Goal: Task Accomplishment & Management: Manage account settings

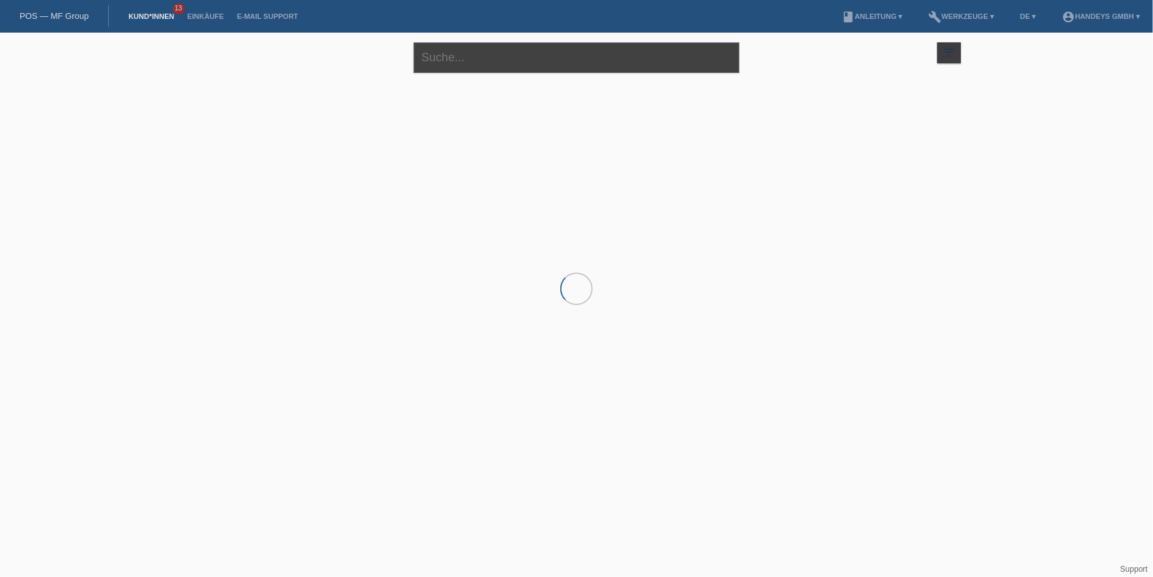
click at [461, 62] on input "text" at bounding box center [577, 57] width 326 height 31
type input "jegan"
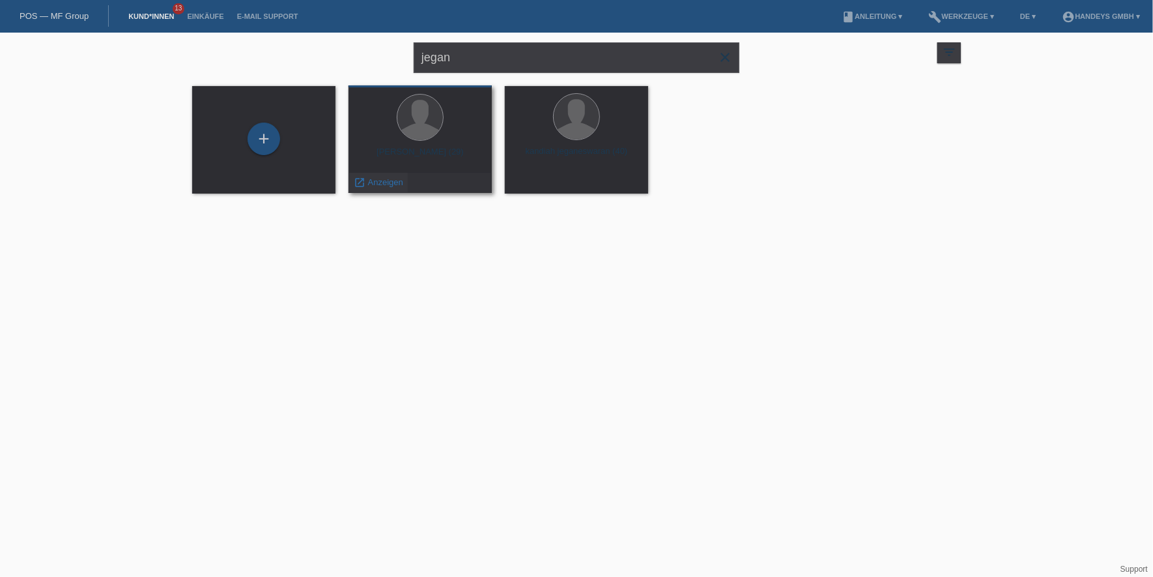
click at [389, 179] on span "Anzeigen" at bounding box center [385, 182] width 35 height 10
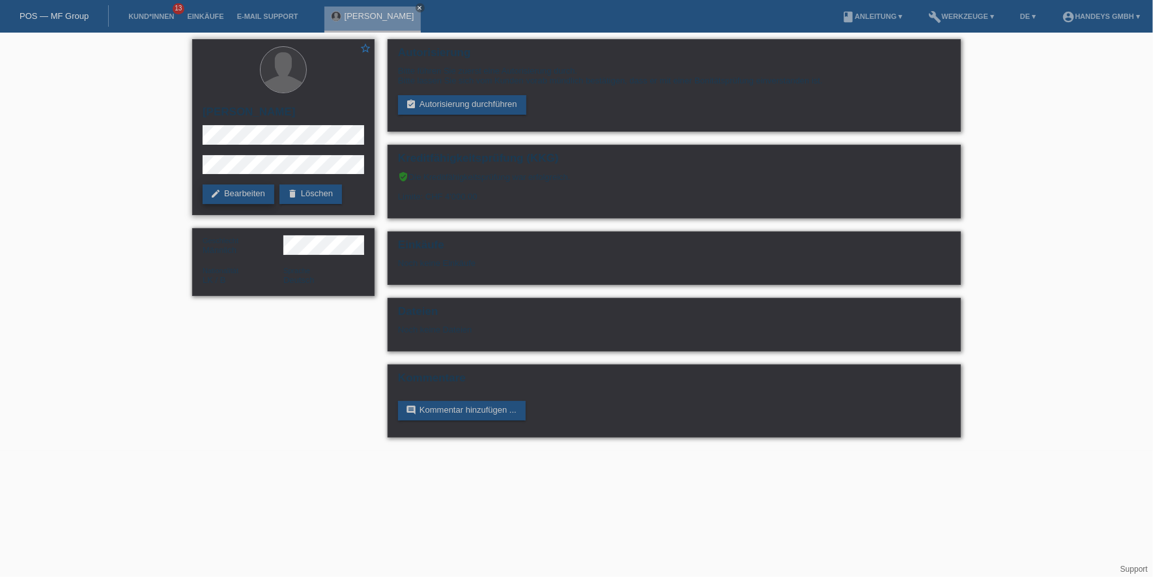
click at [227, 197] on link "edit Bearbeiten" at bounding box center [239, 194] width 72 height 20
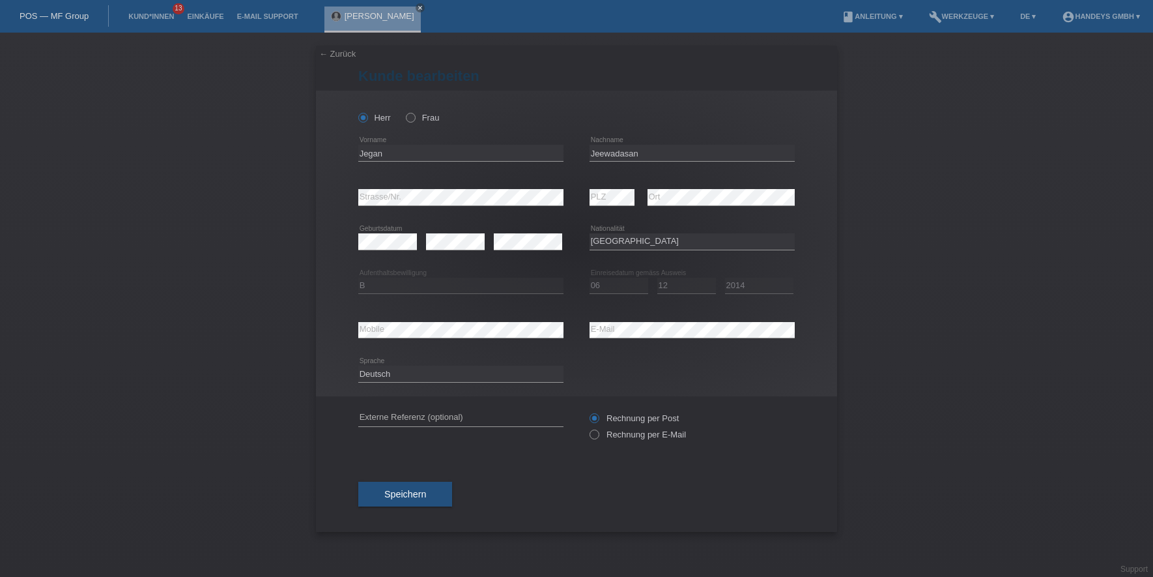
select select "LK"
select select "B"
select select "06"
select select "12"
select select "2014"
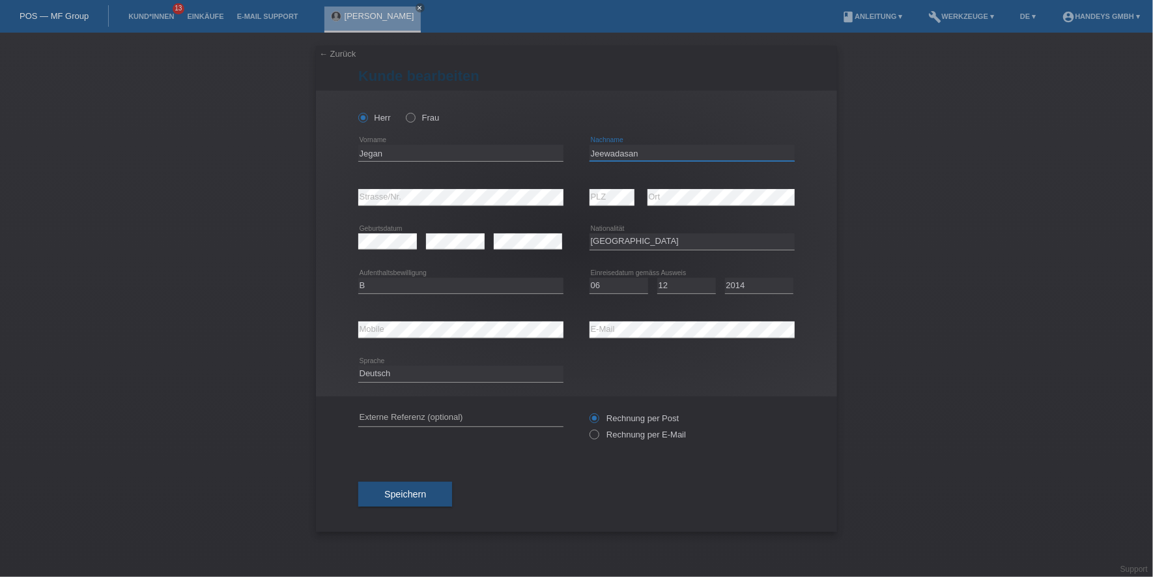
click at [620, 156] on input "Jeewadasan" at bounding box center [692, 153] width 205 height 16
click at [35, 11] on link "POS — MF Group" at bounding box center [54, 16] width 69 height 10
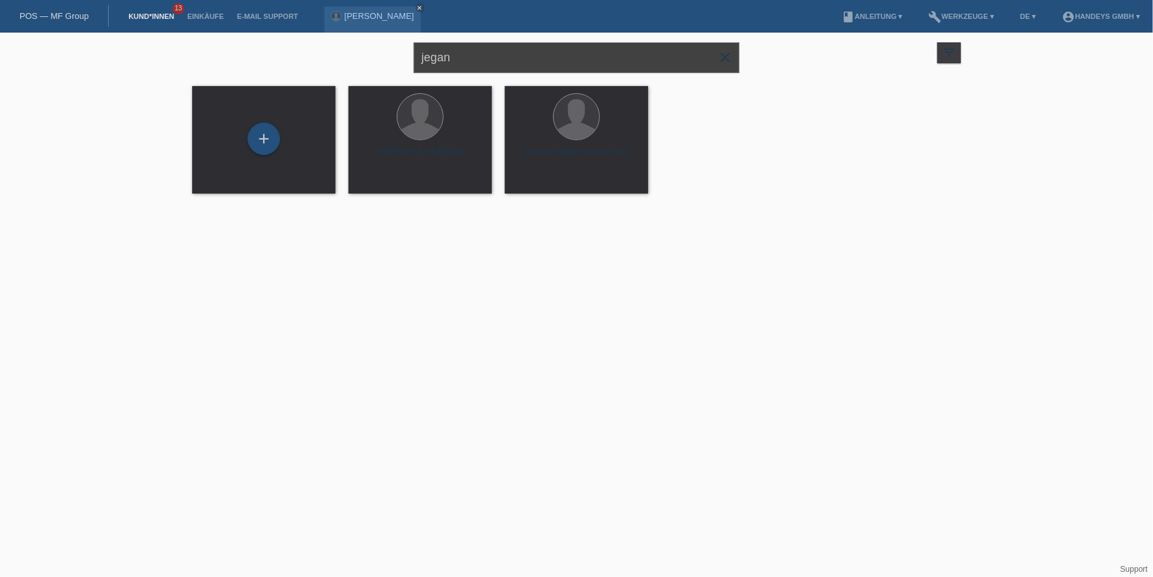
drag, startPoint x: 542, startPoint y: 67, endPoint x: 265, endPoint y: 51, distance: 277.3
click at [266, 52] on div "jegan close filter_list view_module Alle Kund*innen anzeigen star Markierte Kun…" at bounding box center [577, 56] width 782 height 47
type input "NIROSHAN"
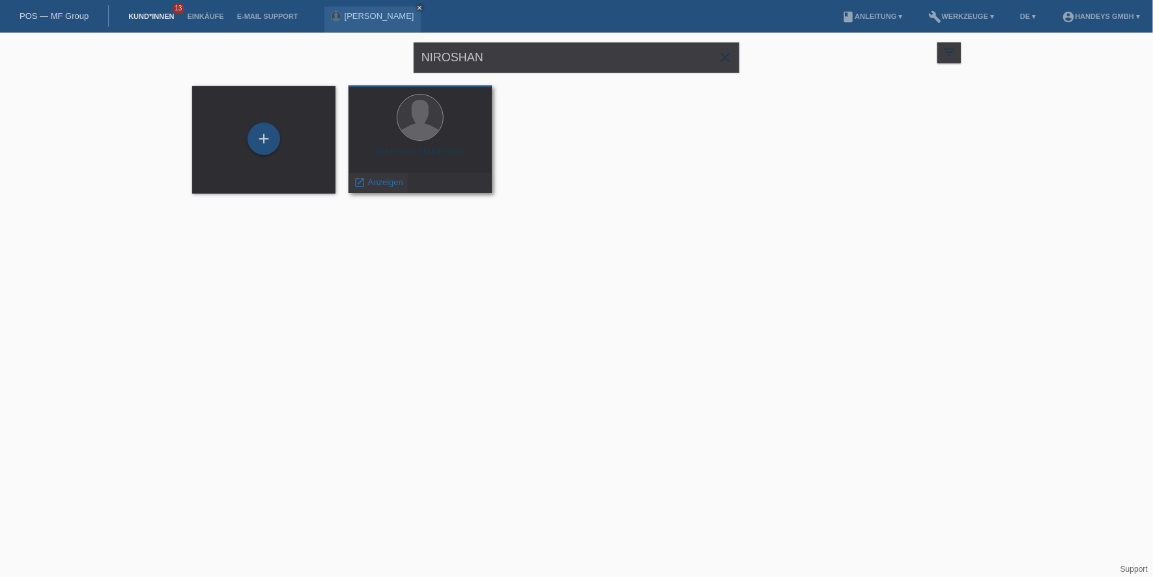
click at [373, 180] on span "Anzeigen" at bounding box center [385, 182] width 35 height 10
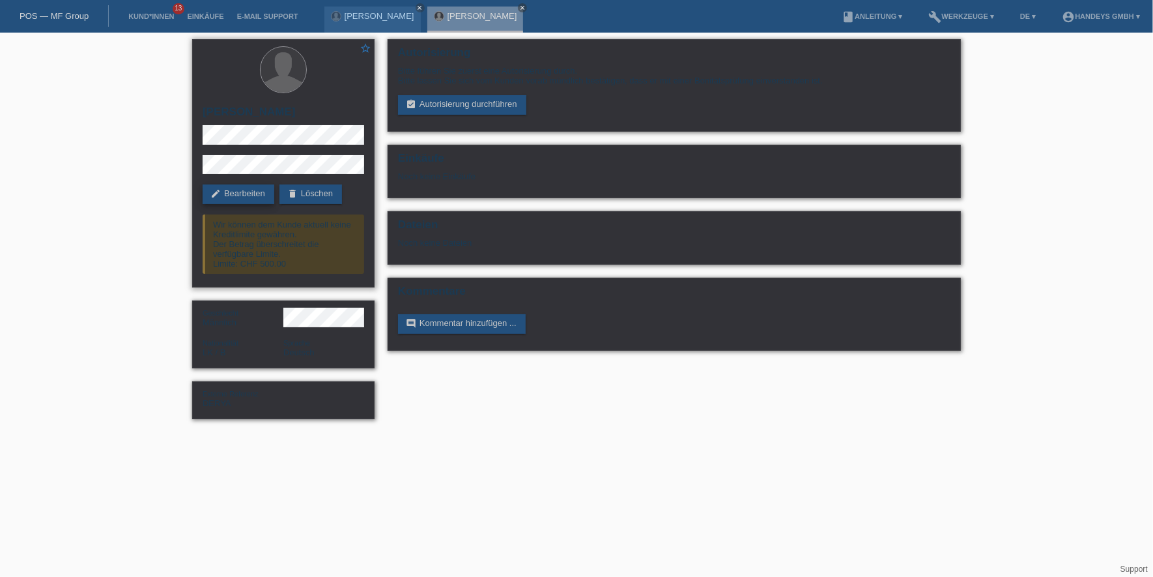
click at [233, 189] on link "edit Bearbeiten" at bounding box center [239, 194] width 72 height 20
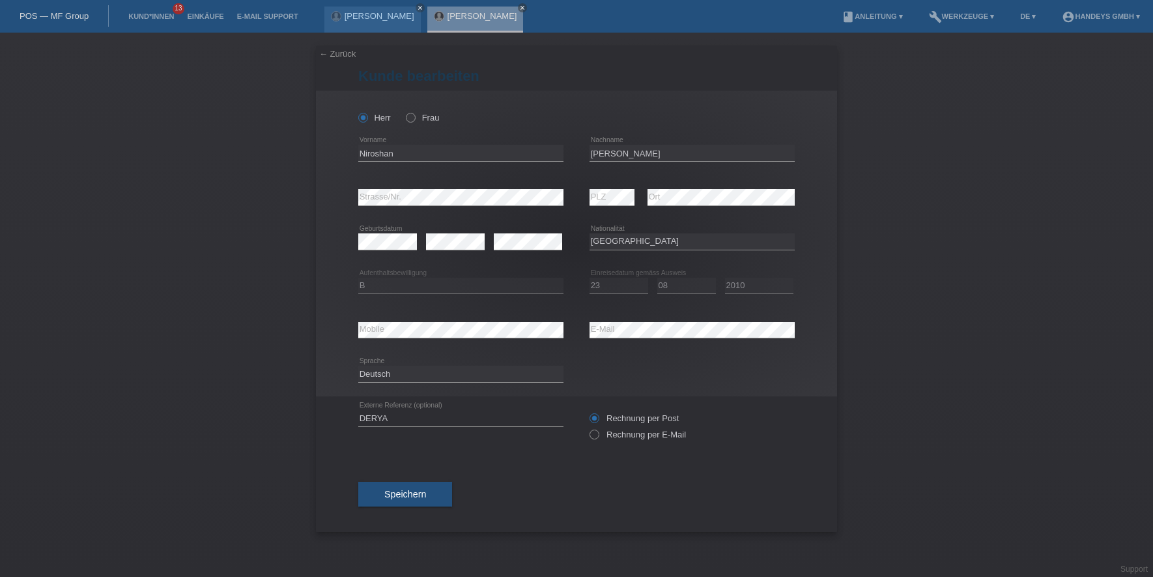
select select "LK"
select select "B"
select select "23"
select select "08"
select select "2010"
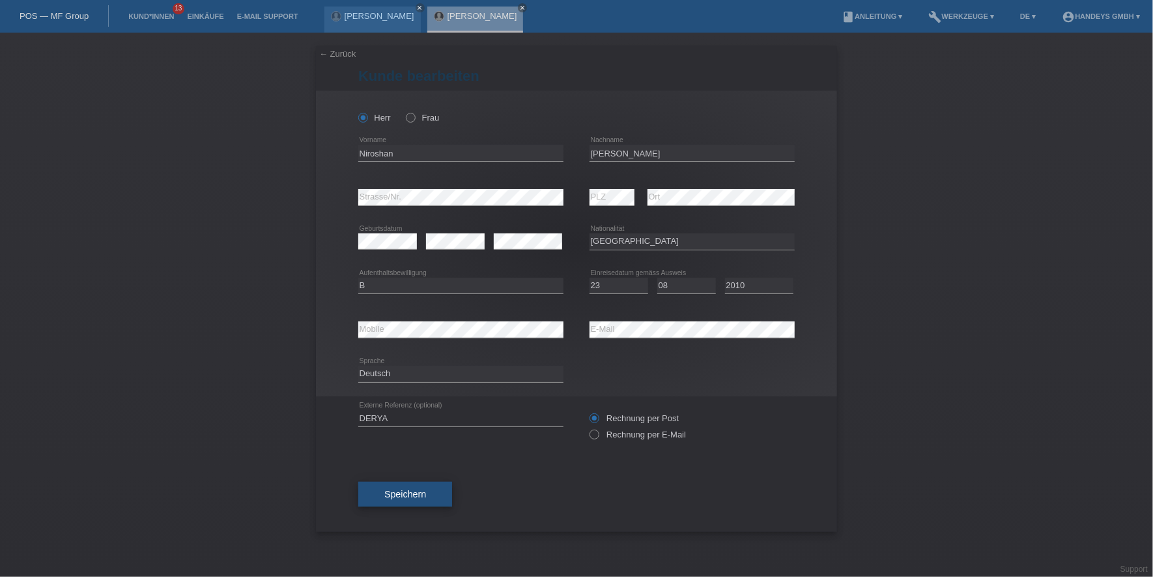
click at [405, 489] on span "Speichern" at bounding box center [405, 494] width 42 height 10
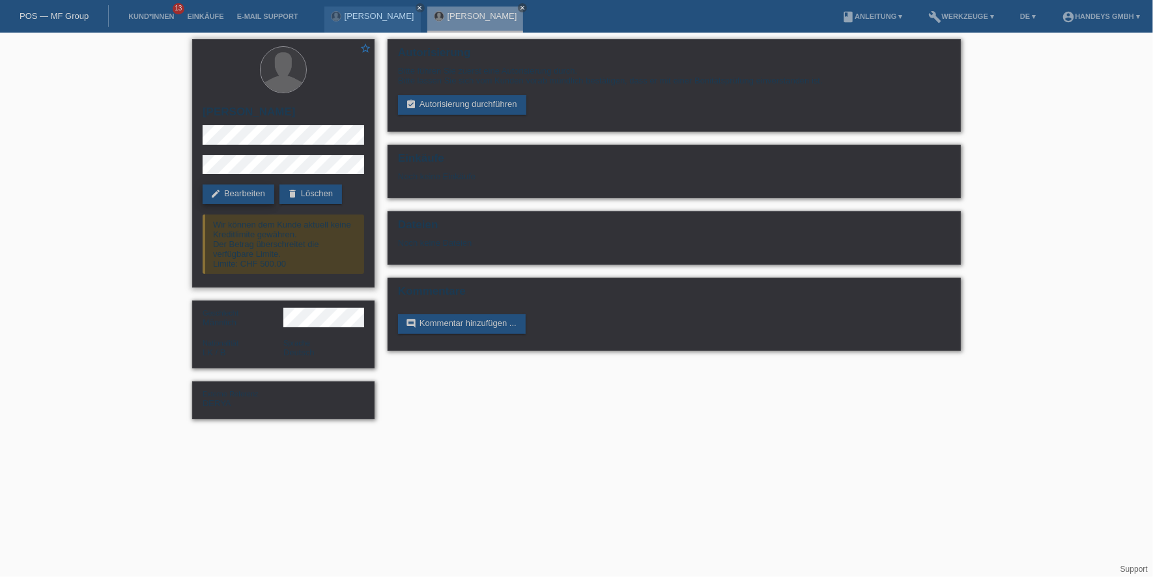
click at [229, 201] on link "edit Bearbeiten" at bounding box center [239, 194] width 72 height 20
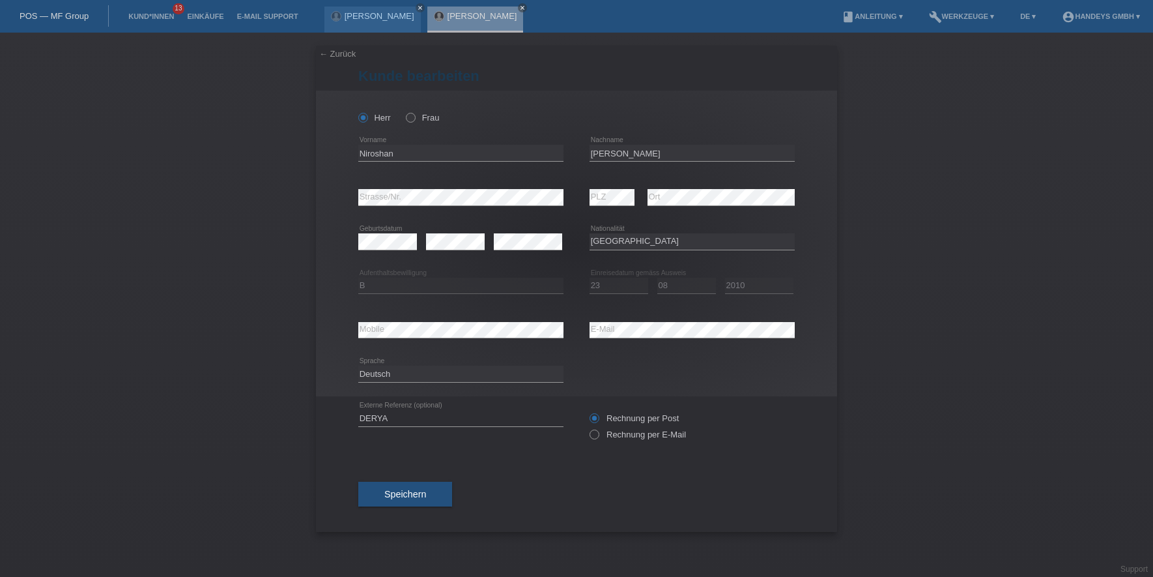
select select "LK"
select select "B"
select select "23"
select select "08"
select select "2010"
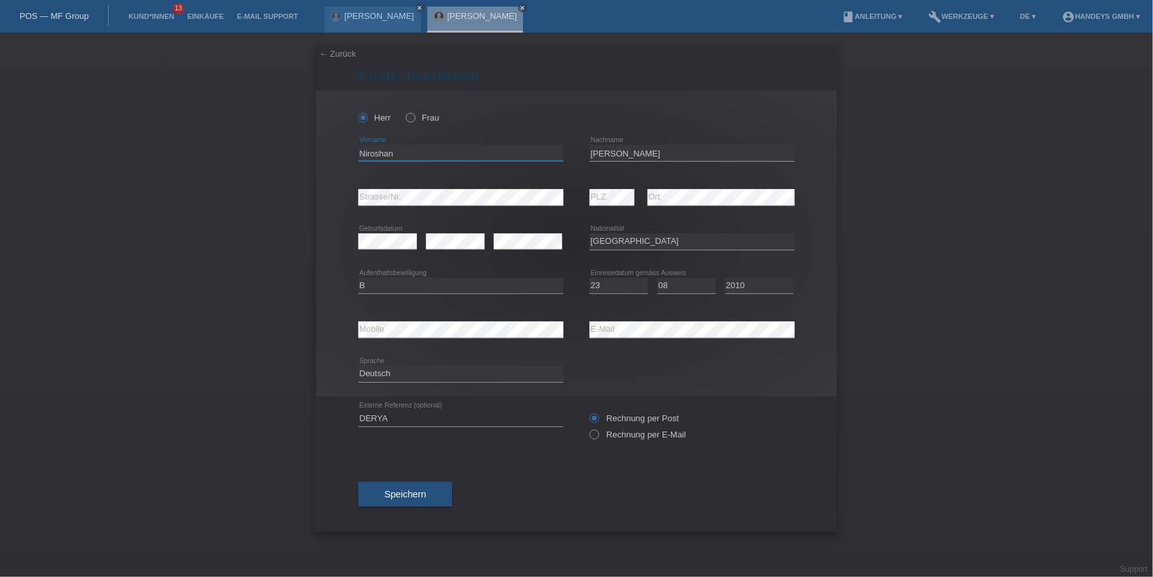
click at [366, 155] on input "Niroshan" at bounding box center [460, 153] width 205 height 16
click at [598, 148] on input "[PERSON_NAME]" at bounding box center [692, 153] width 205 height 16
click at [362, 149] on input "Niroshan" at bounding box center [460, 153] width 205 height 16
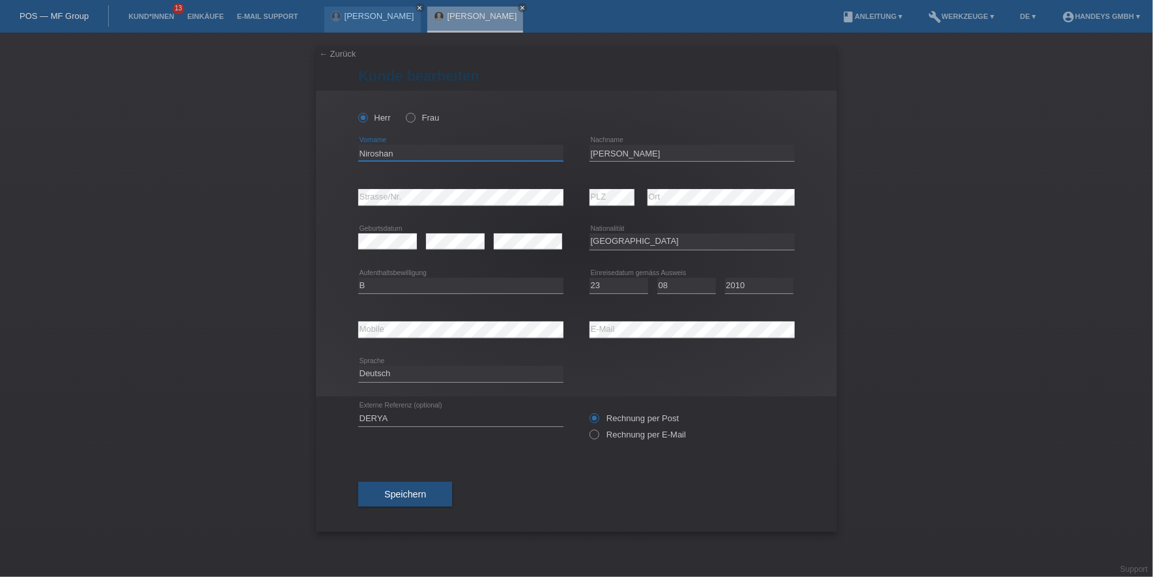
click at [362, 149] on input "Niroshan" at bounding box center [460, 153] width 205 height 16
click at [625, 150] on input "[PERSON_NAME]" at bounding box center [692, 153] width 205 height 16
click at [331, 196] on div "[PERSON_NAME] Frau [GEOGRAPHIC_DATA] error Vorname" at bounding box center [576, 244] width 521 height 306
click at [510, 330] on div "error Mobile error E-Mail" at bounding box center [576, 330] width 437 height 44
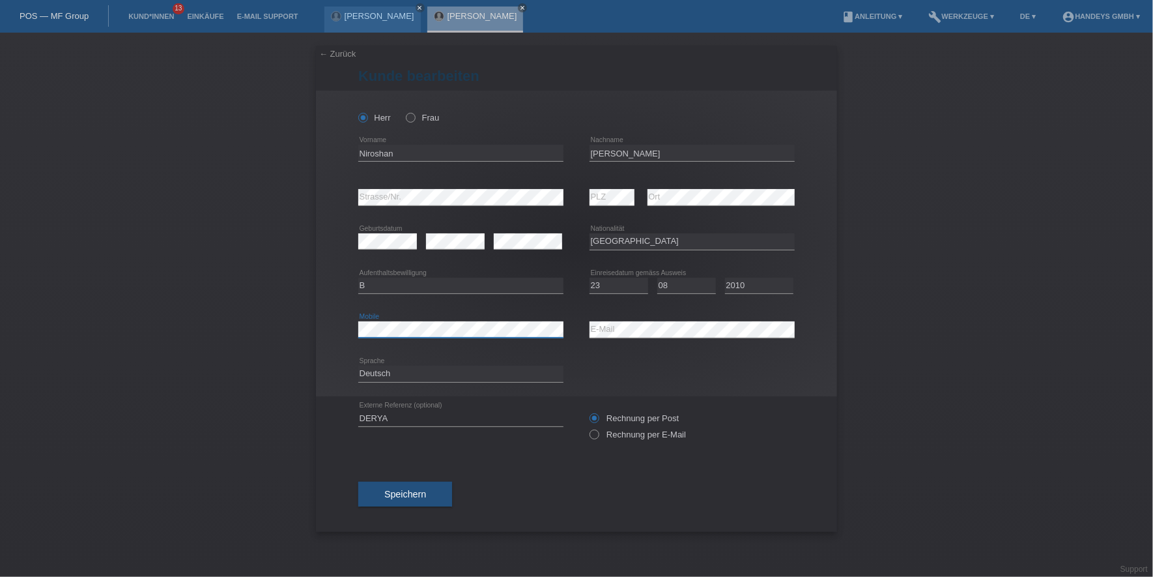
click at [376, 337] on div "error Mobile" at bounding box center [460, 329] width 205 height 17
